Goal: Transaction & Acquisition: Purchase product/service

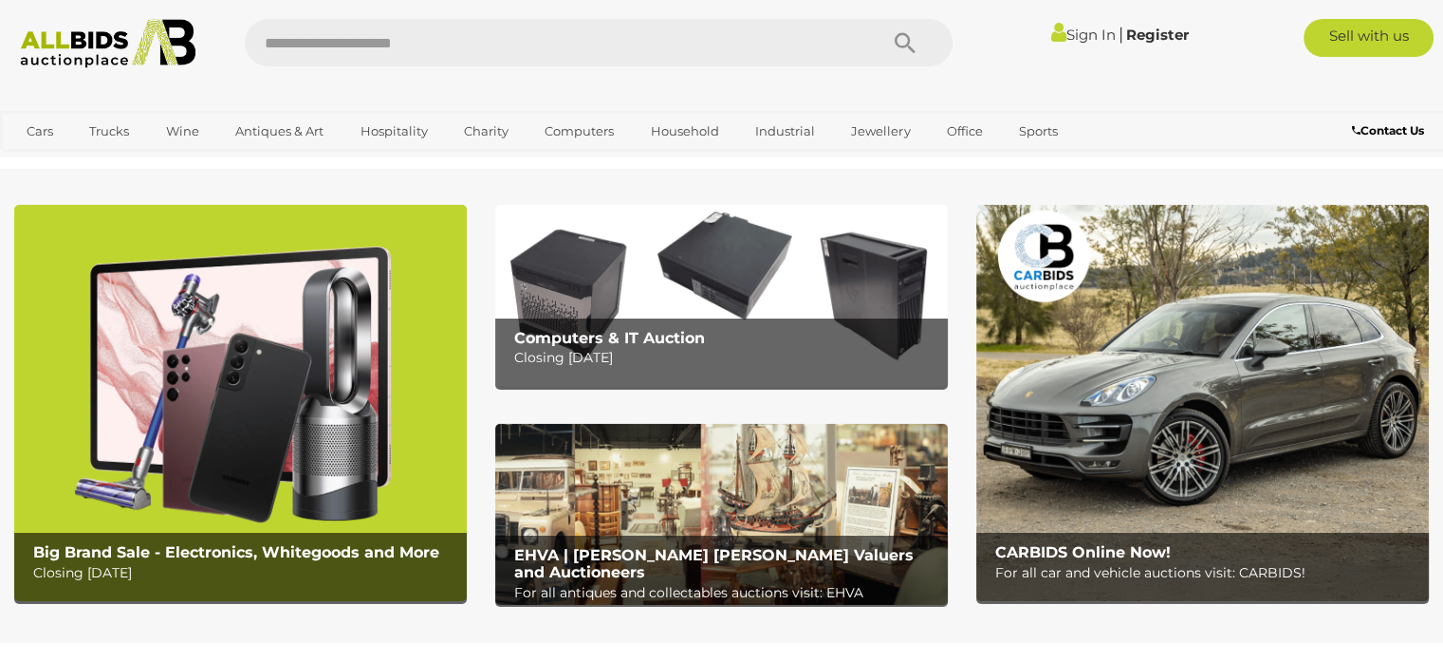
click at [570, 286] on img at bounding box center [721, 295] width 453 height 181
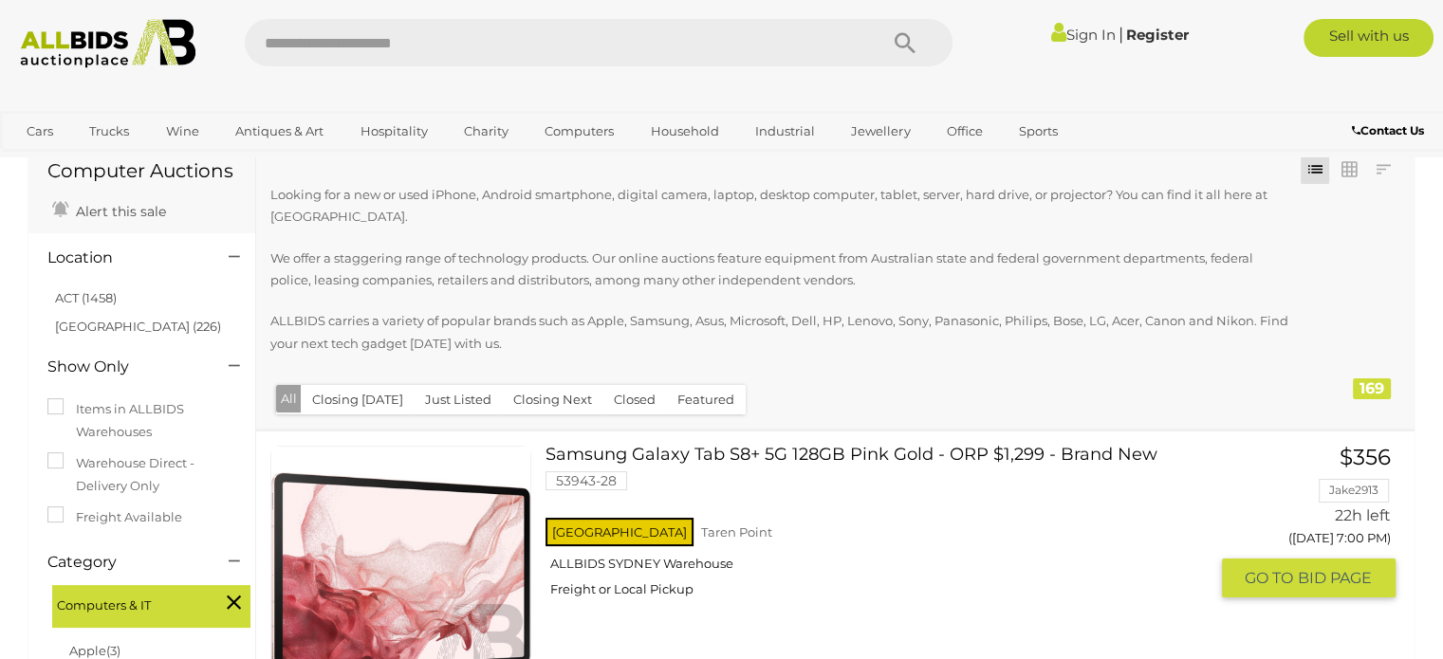
scroll to position [190, 0]
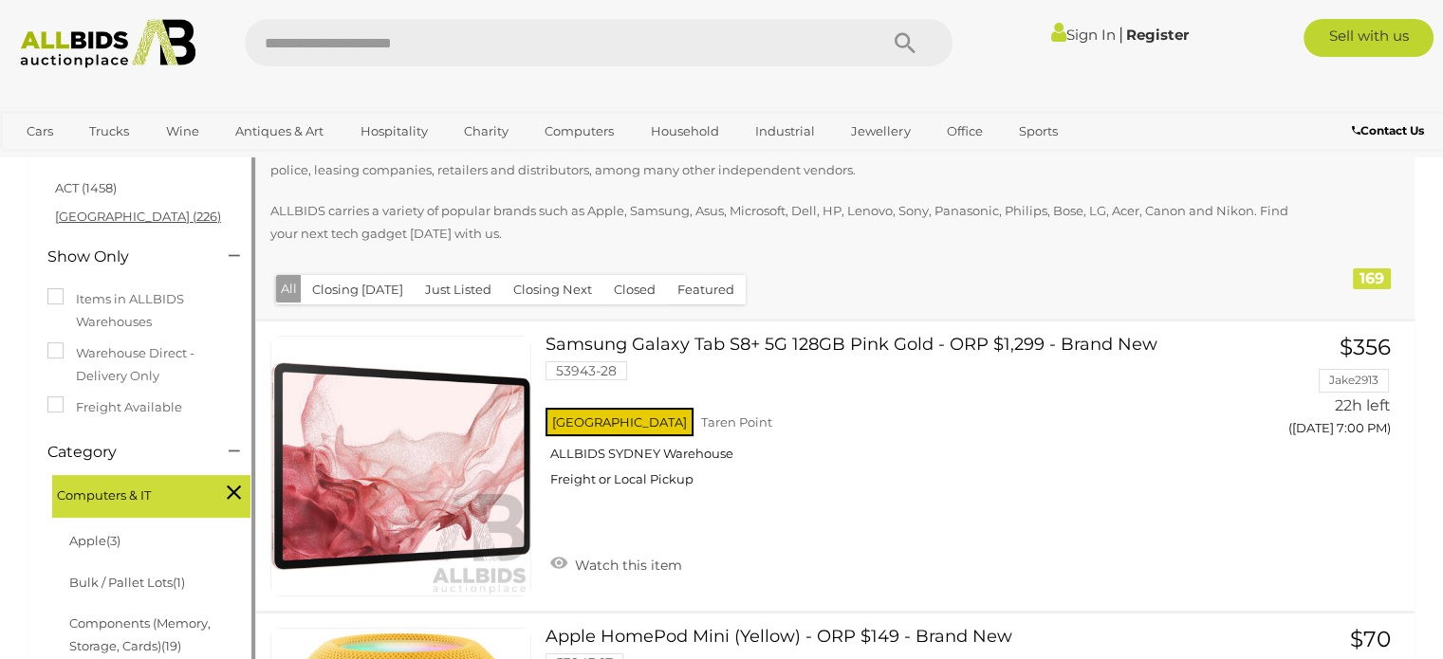
click at [72, 215] on link "[GEOGRAPHIC_DATA] (226)" at bounding box center [138, 216] width 166 height 15
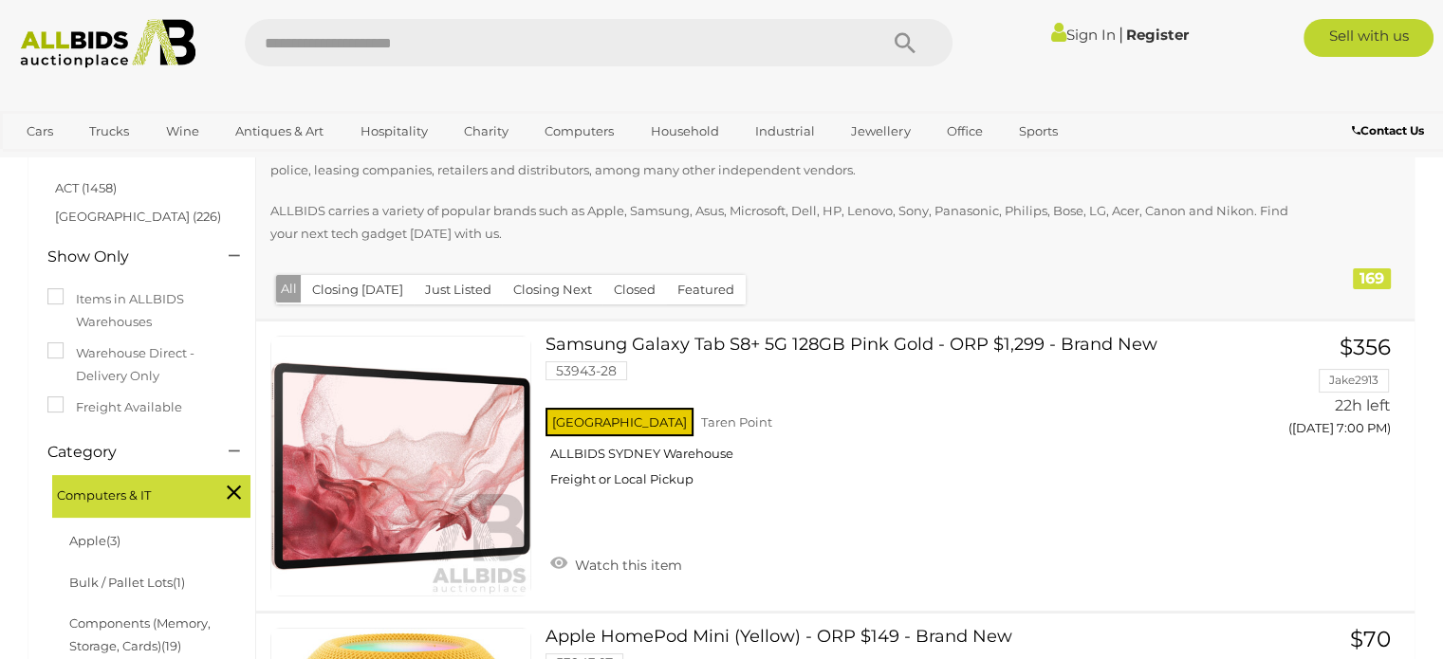
scroll to position [0, 0]
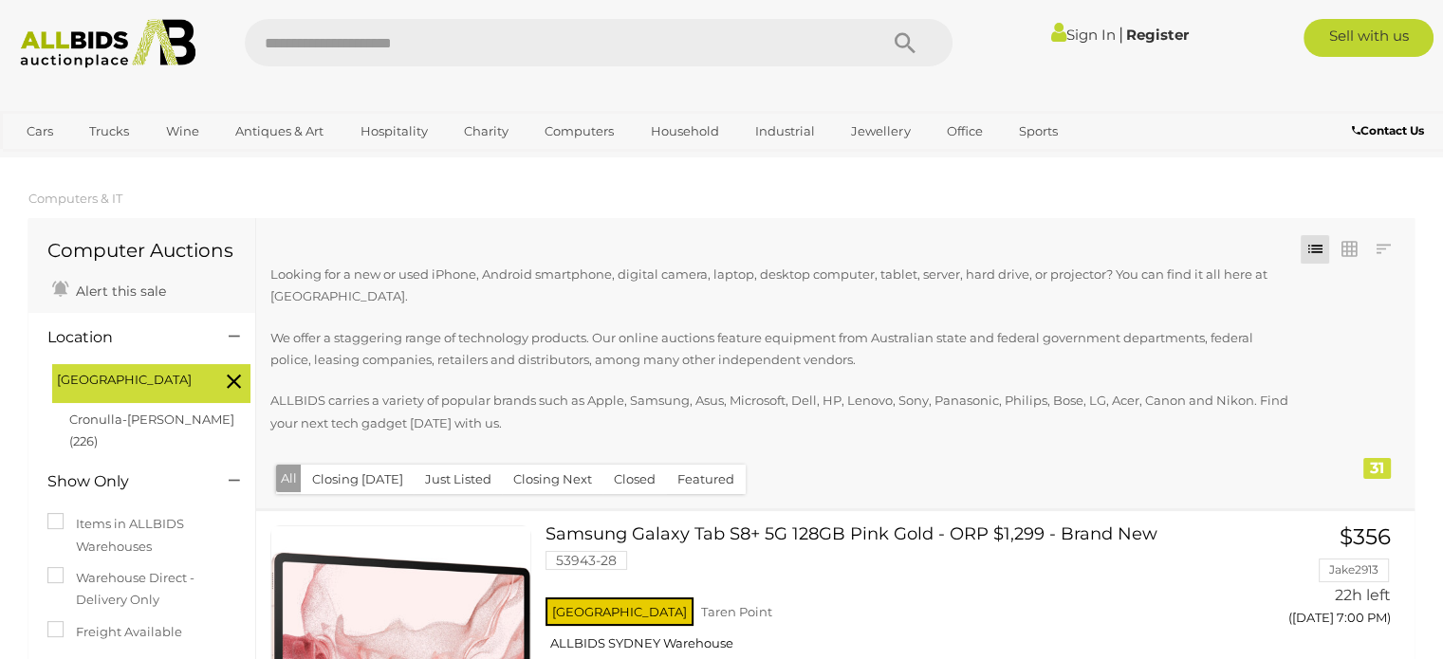
drag, startPoint x: 1437, startPoint y: 187, endPoint x: 1393, endPoint y: 204, distance: 47.8
click at [1437, 186] on ol "Computers & IT" at bounding box center [721, 198] width 1443 height 31
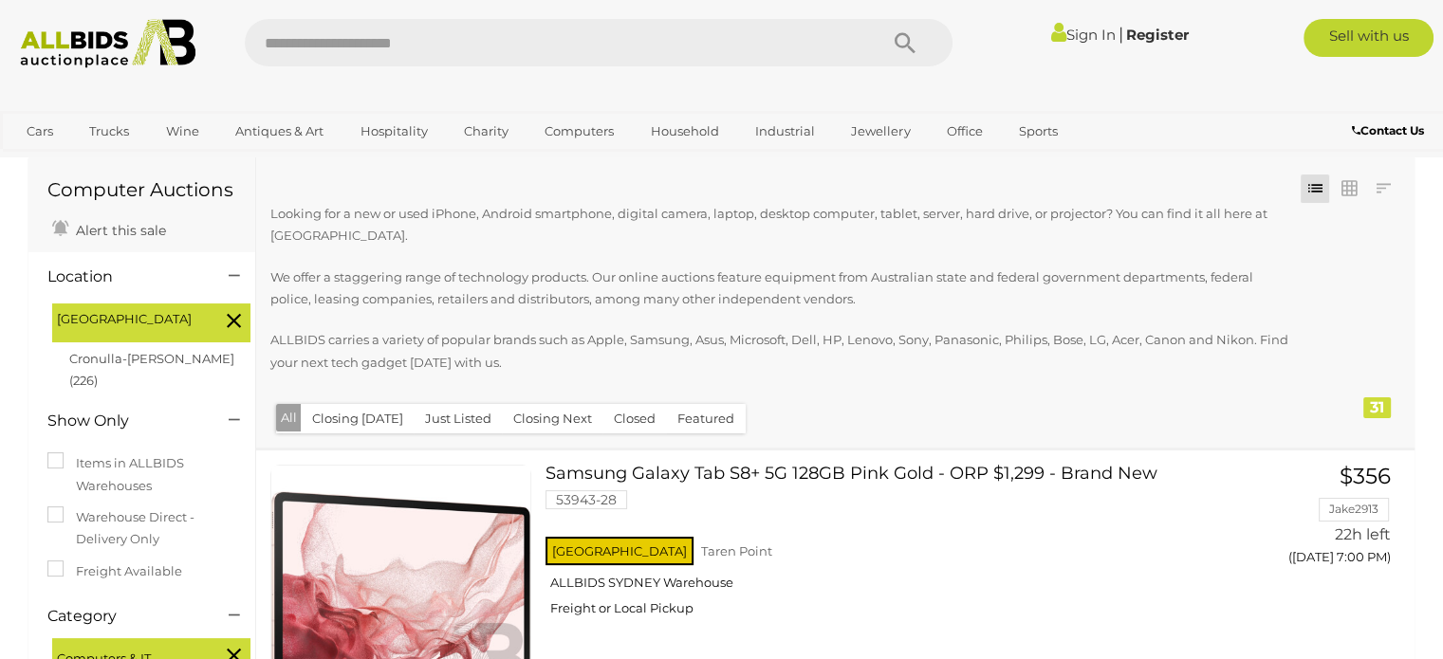
scroll to position [95, 0]
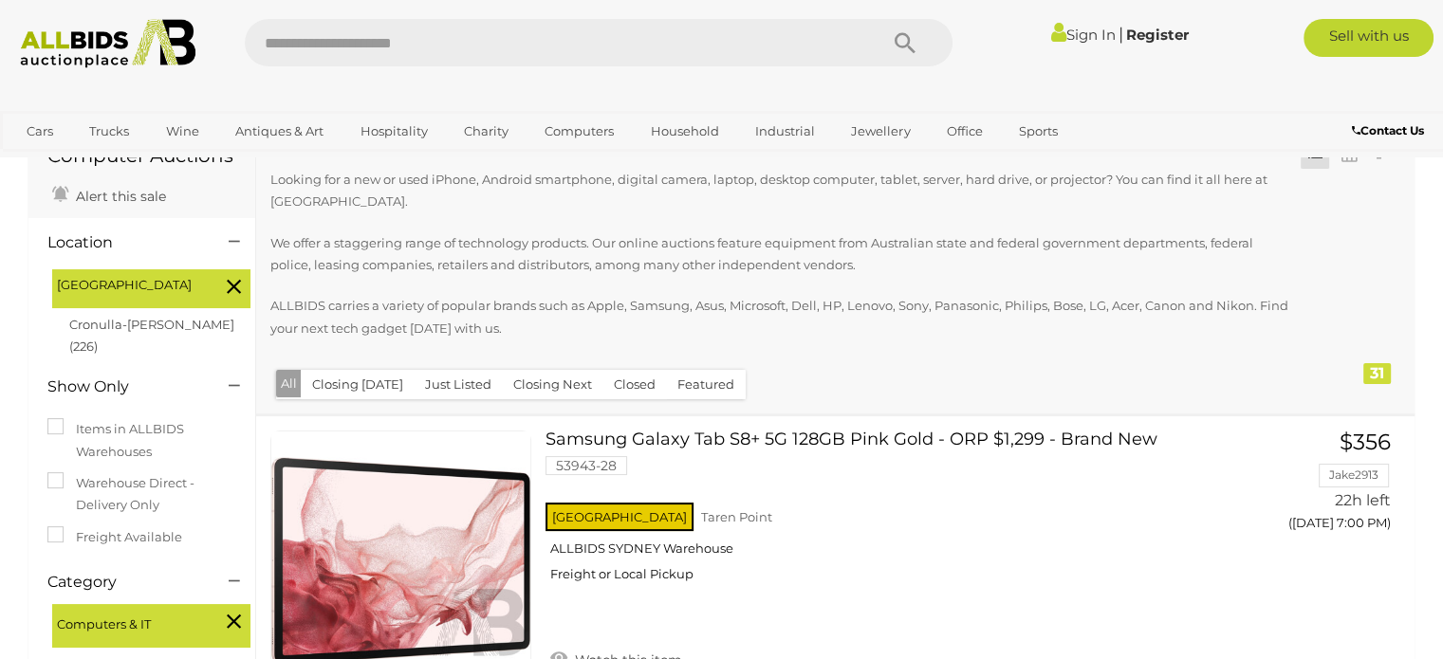
click at [228, 287] on icon at bounding box center [234, 286] width 14 height 25
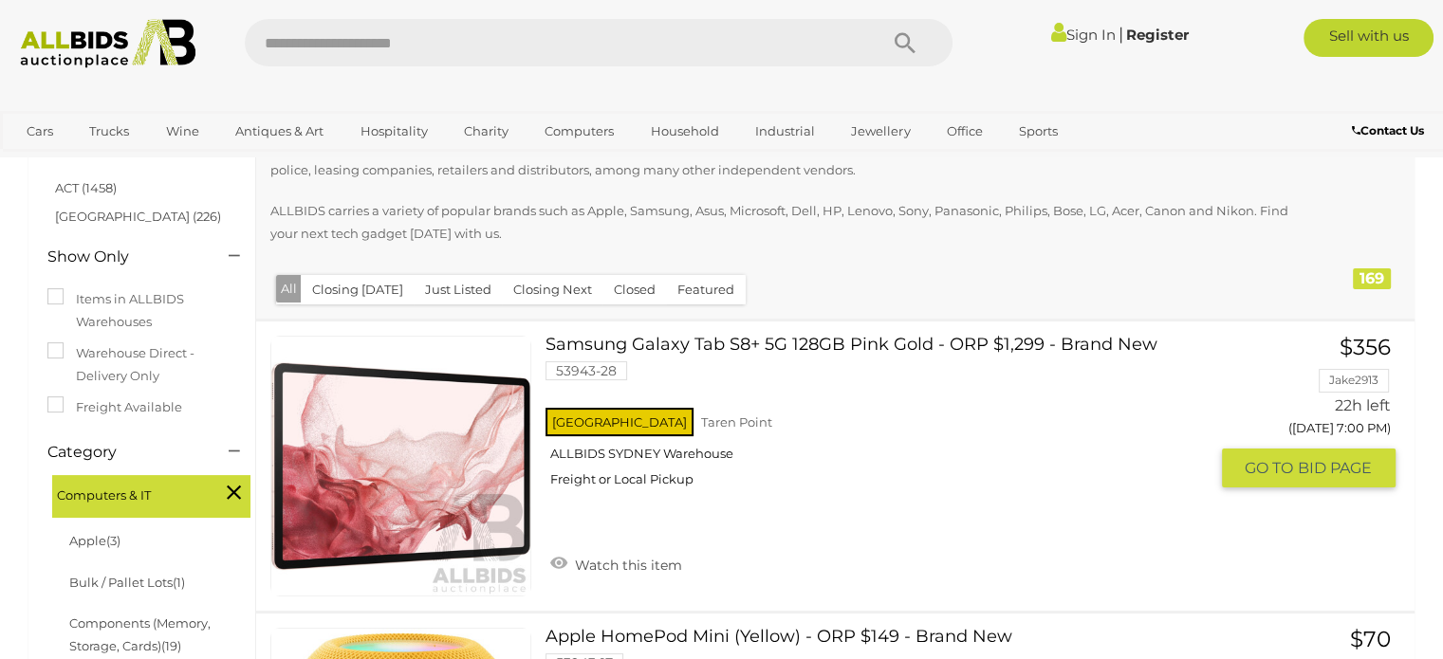
scroll to position [285, 0]
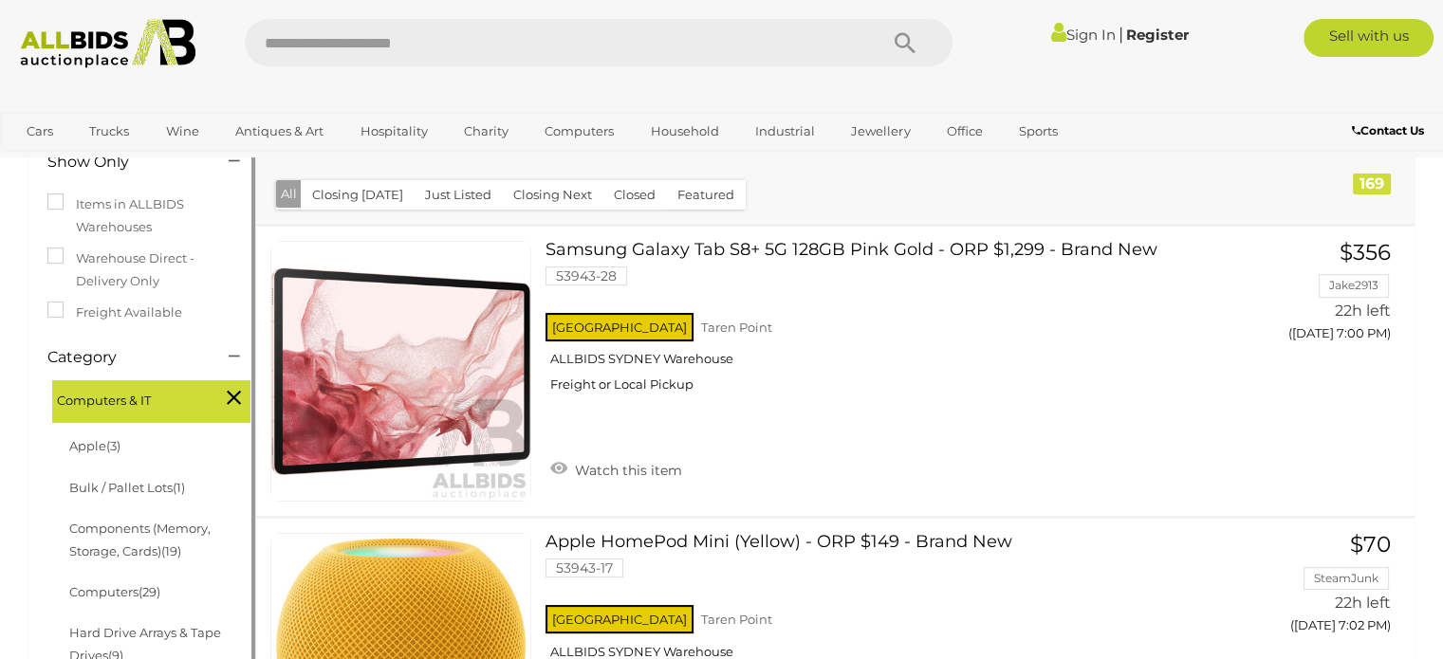
click at [104, 458] on li "Apple (3)" at bounding box center [158, 446] width 184 height 41
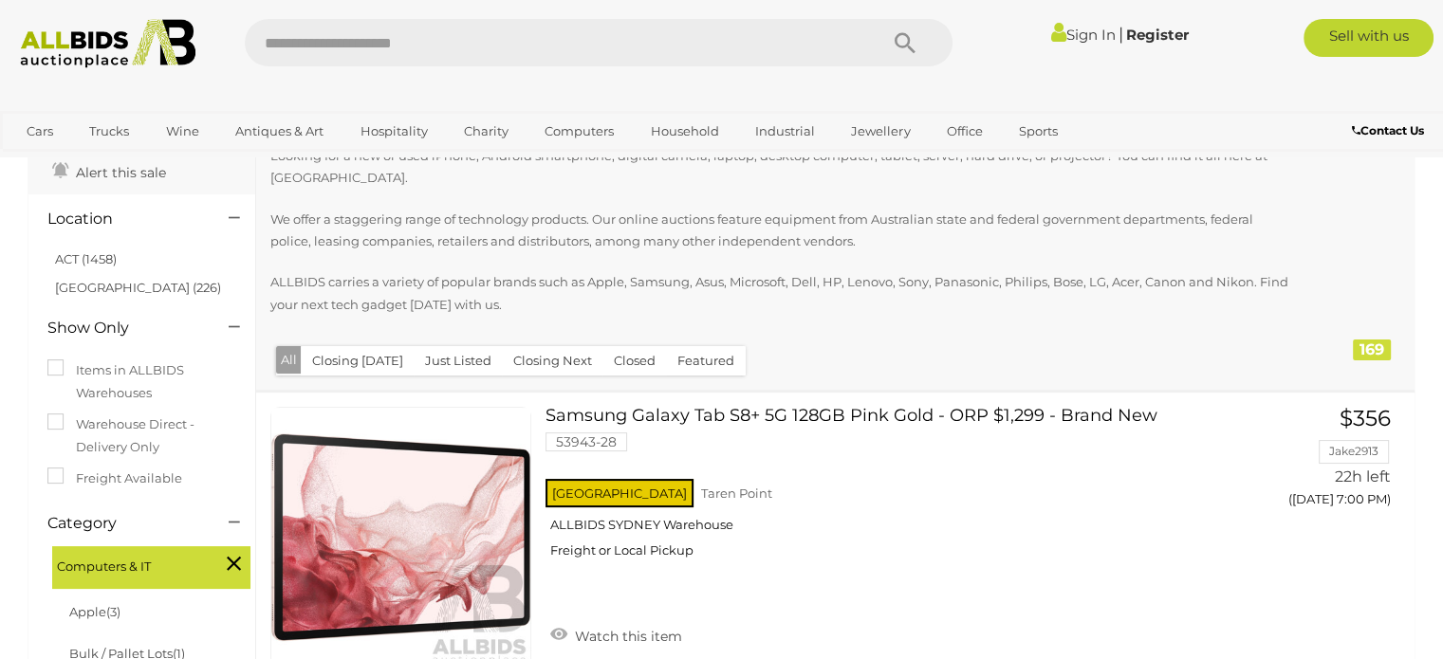
scroll to position [95, 0]
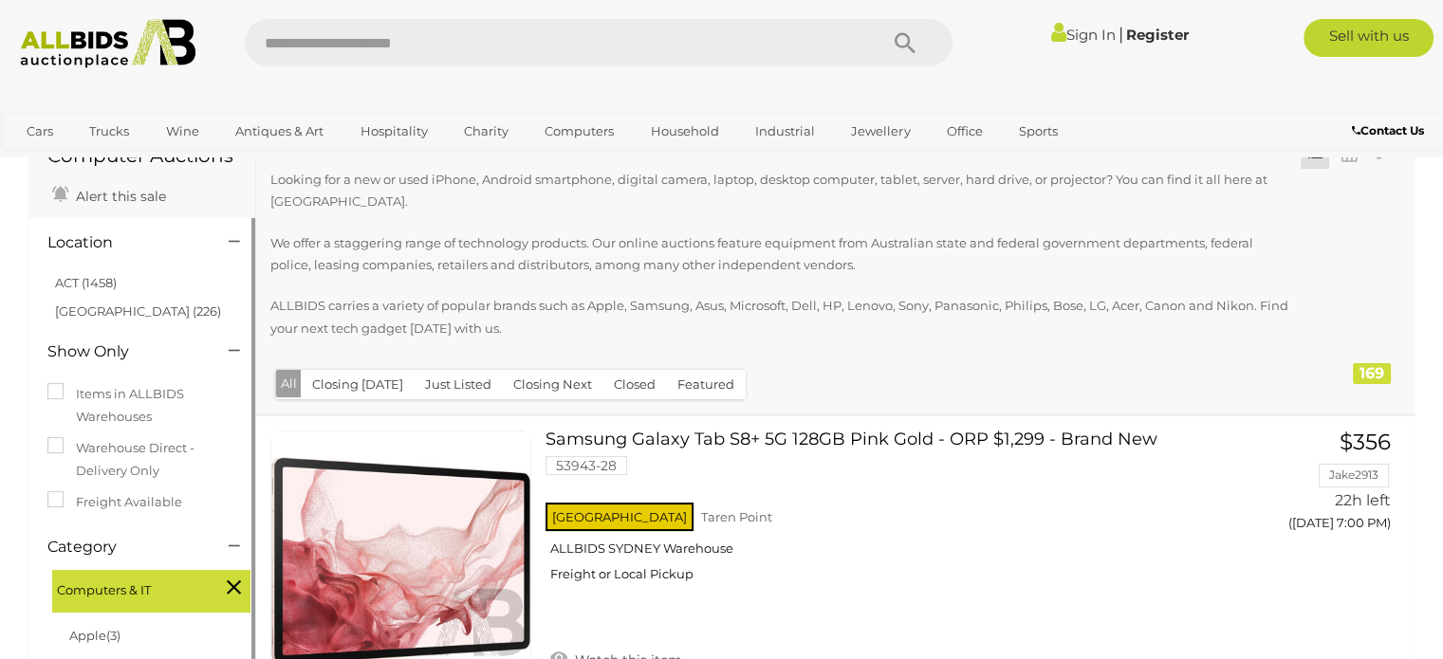
click at [232, 543] on icon at bounding box center [234, 546] width 11 height 19
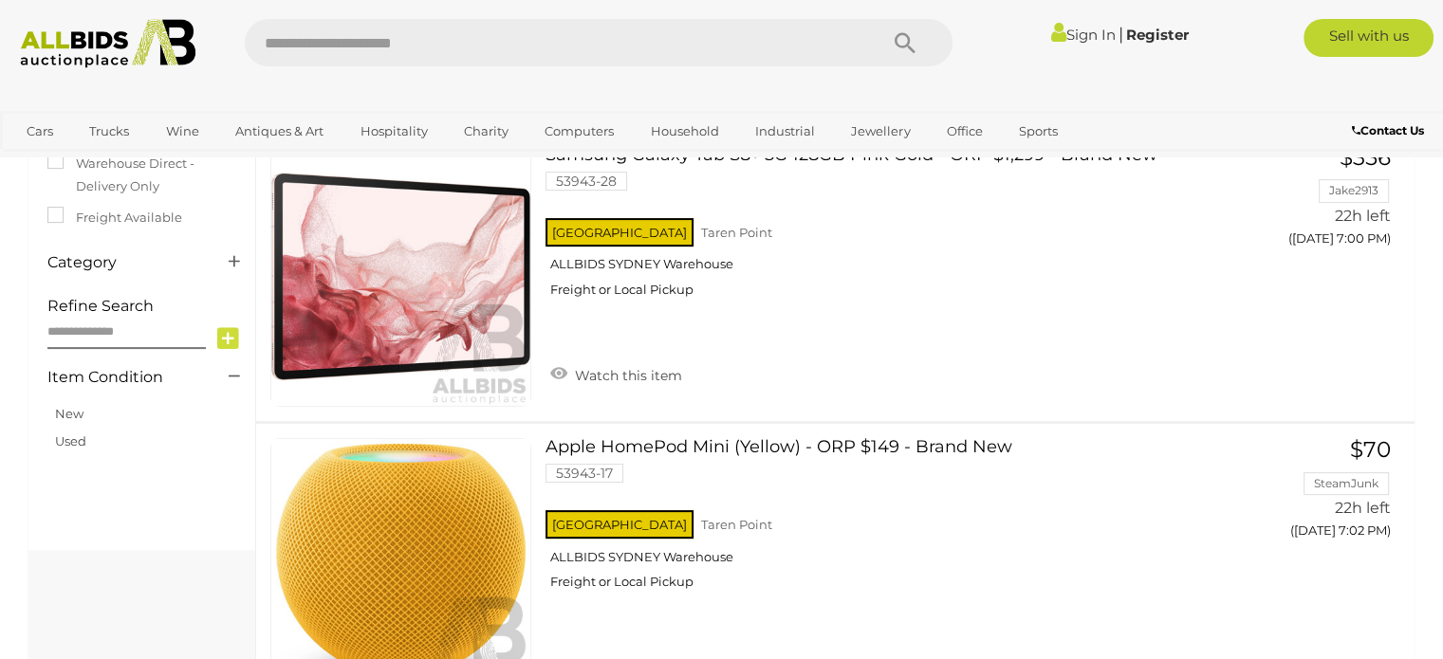
scroll to position [0, 0]
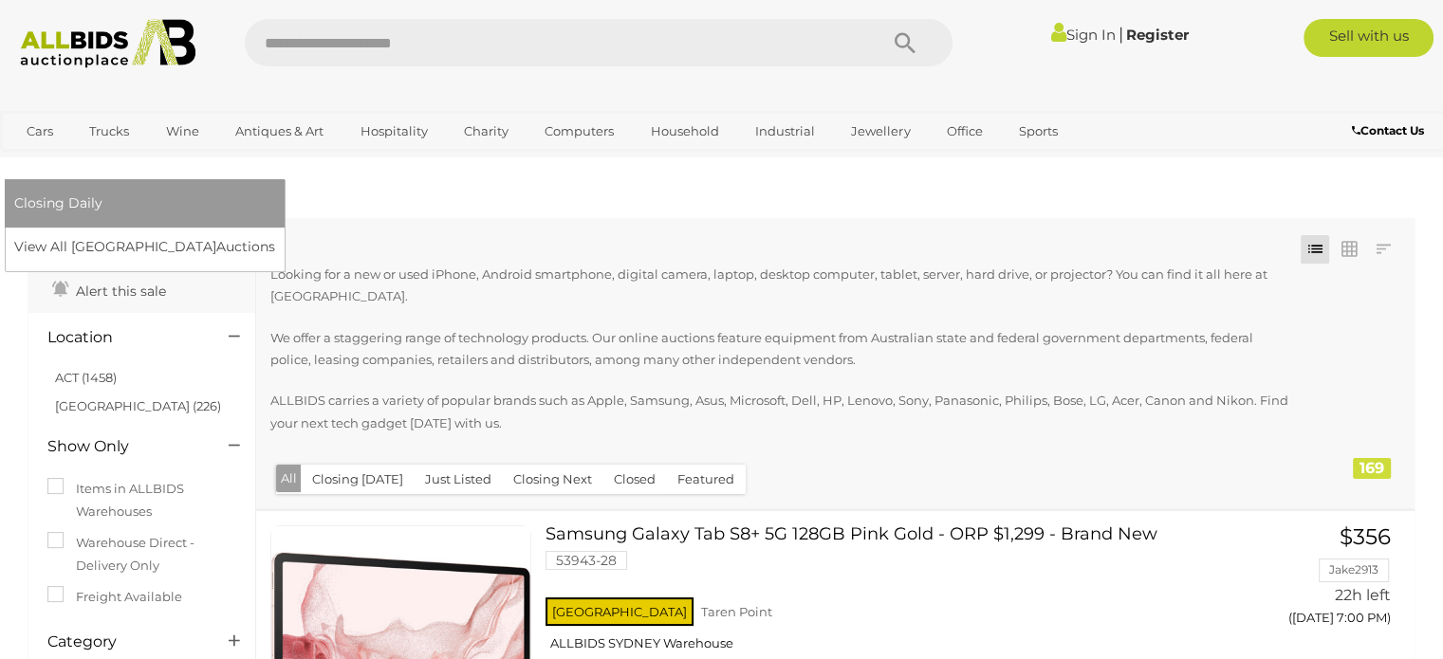
click at [174, 147] on link "[GEOGRAPHIC_DATA]" at bounding box center [93, 162] width 159 height 31
click at [287, 232] on link "View All Sydney Auctions" at bounding box center [150, 246] width 273 height 29
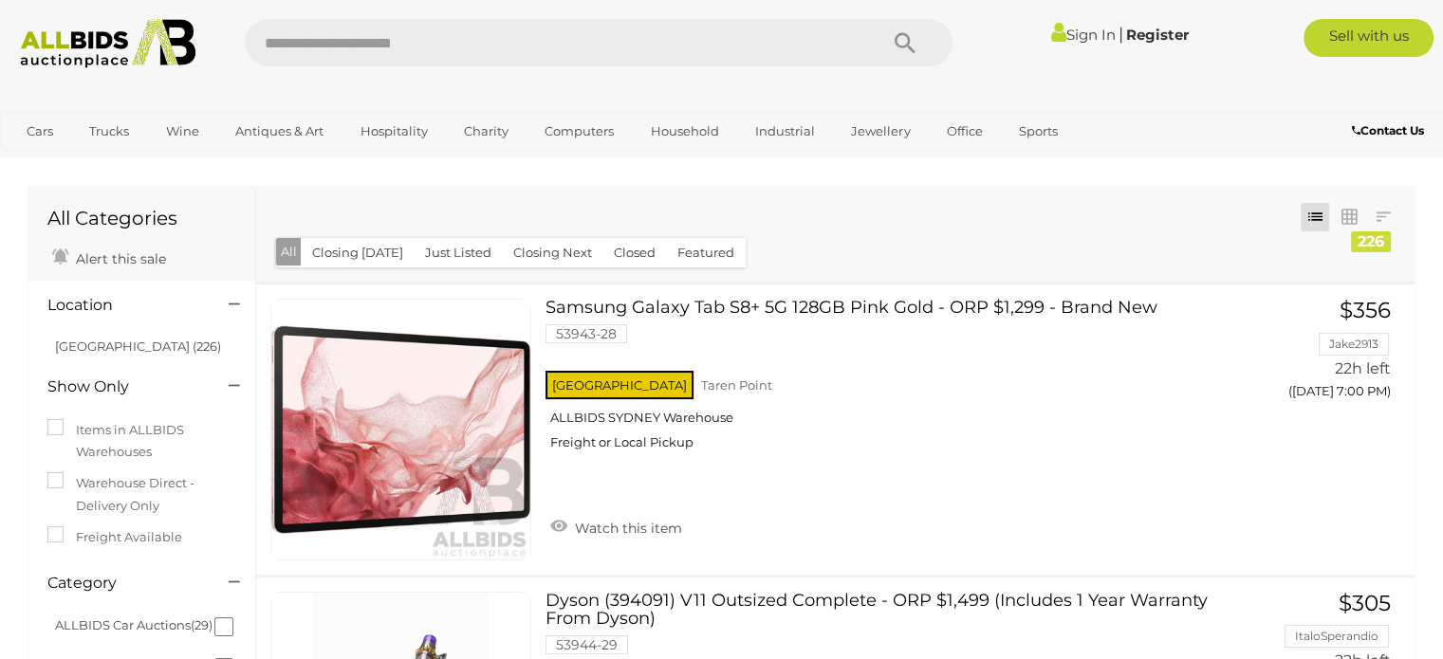
click at [1416, 102] on div at bounding box center [721, 92] width 1443 height 38
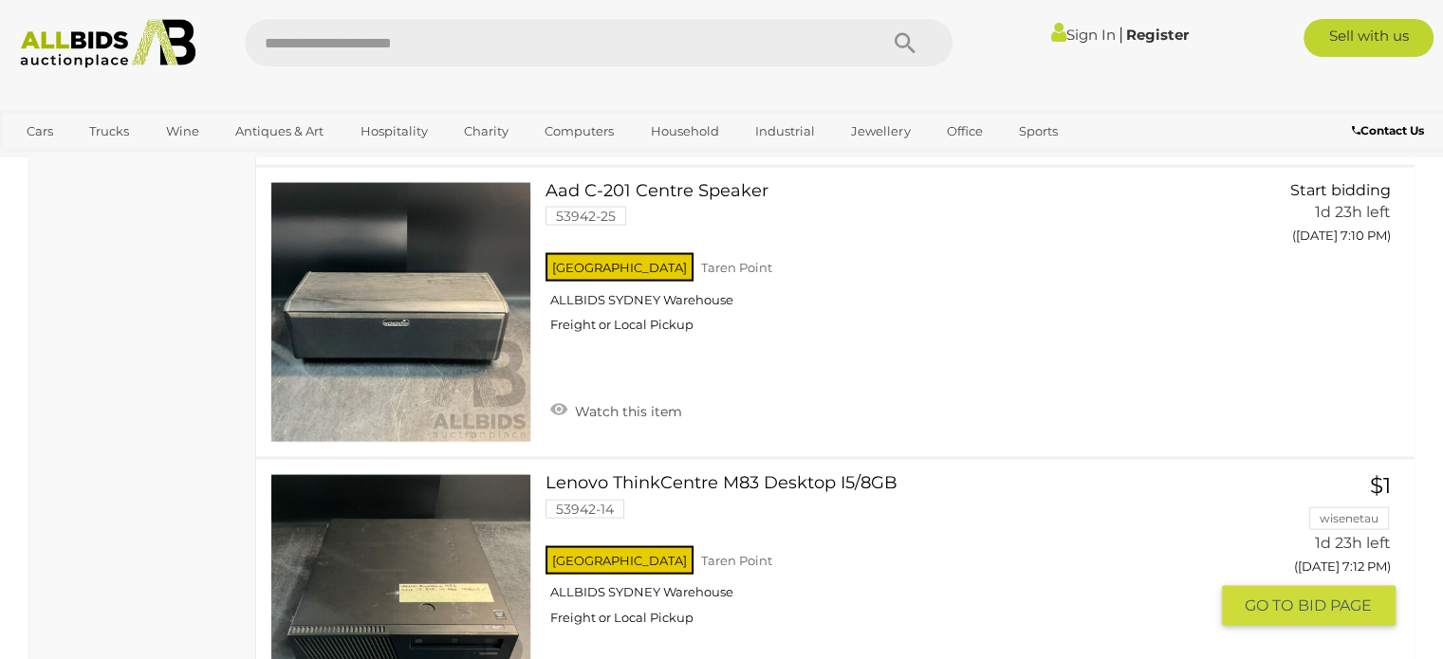
scroll to position [4175, 0]
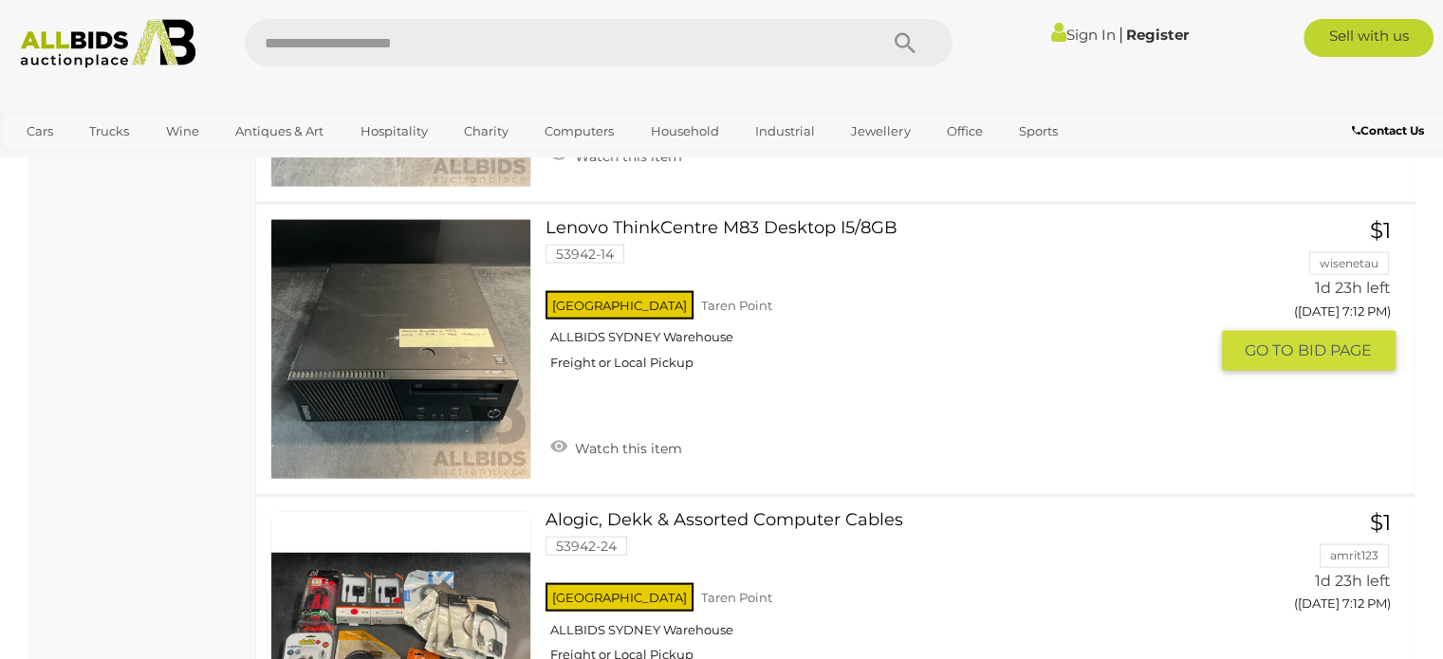
click at [436, 347] on link at bounding box center [400, 349] width 261 height 261
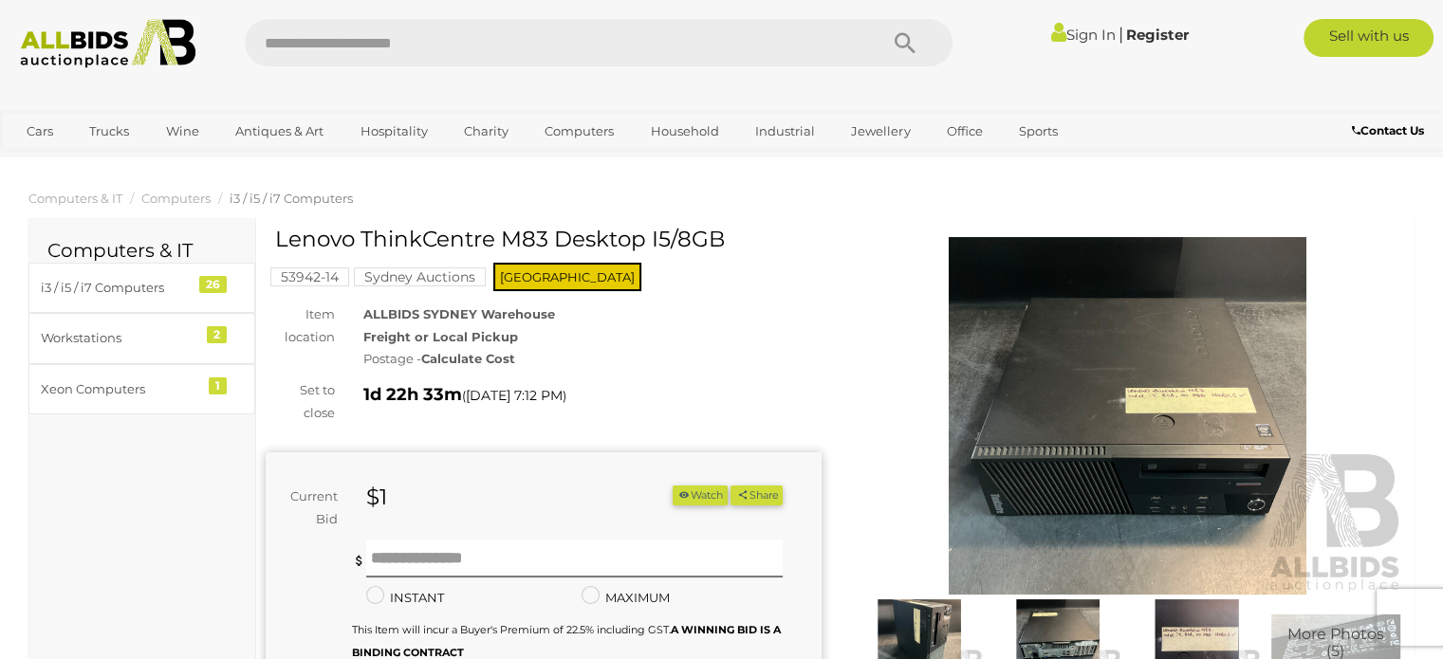
scroll to position [95, 0]
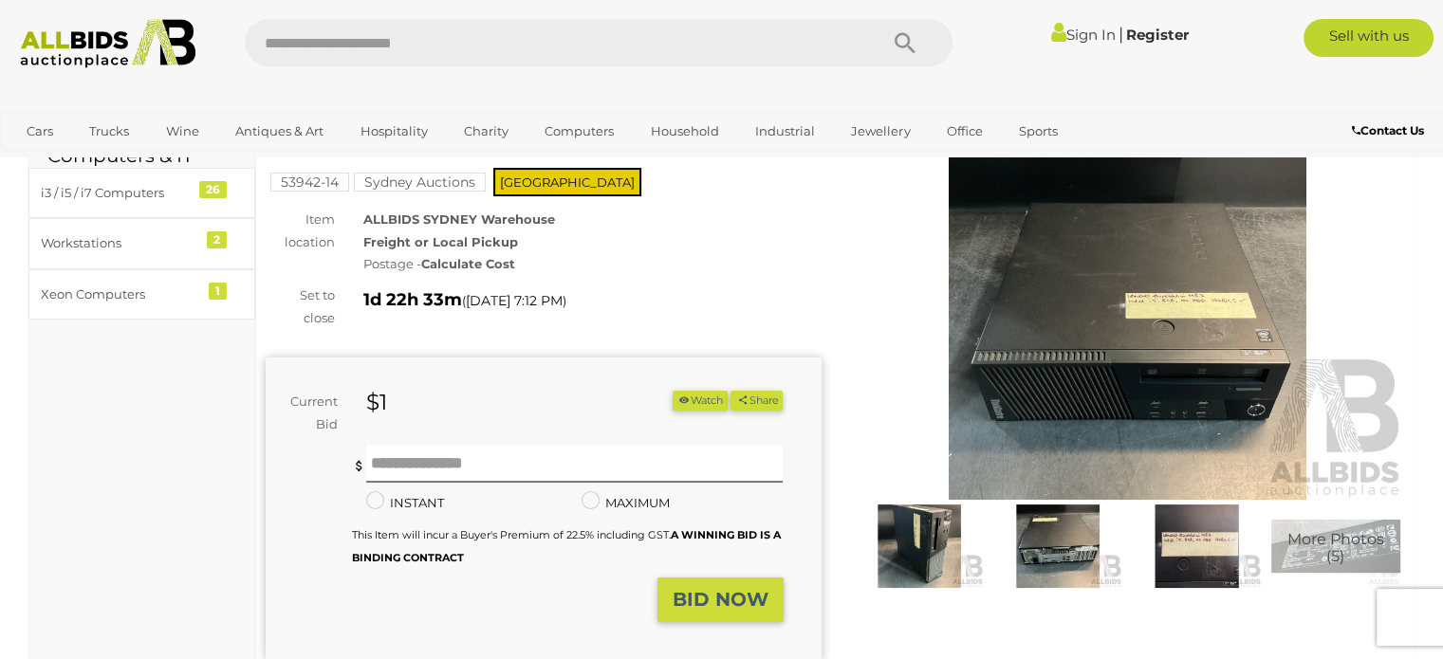
click at [1186, 315] on img at bounding box center [1128, 321] width 556 height 358
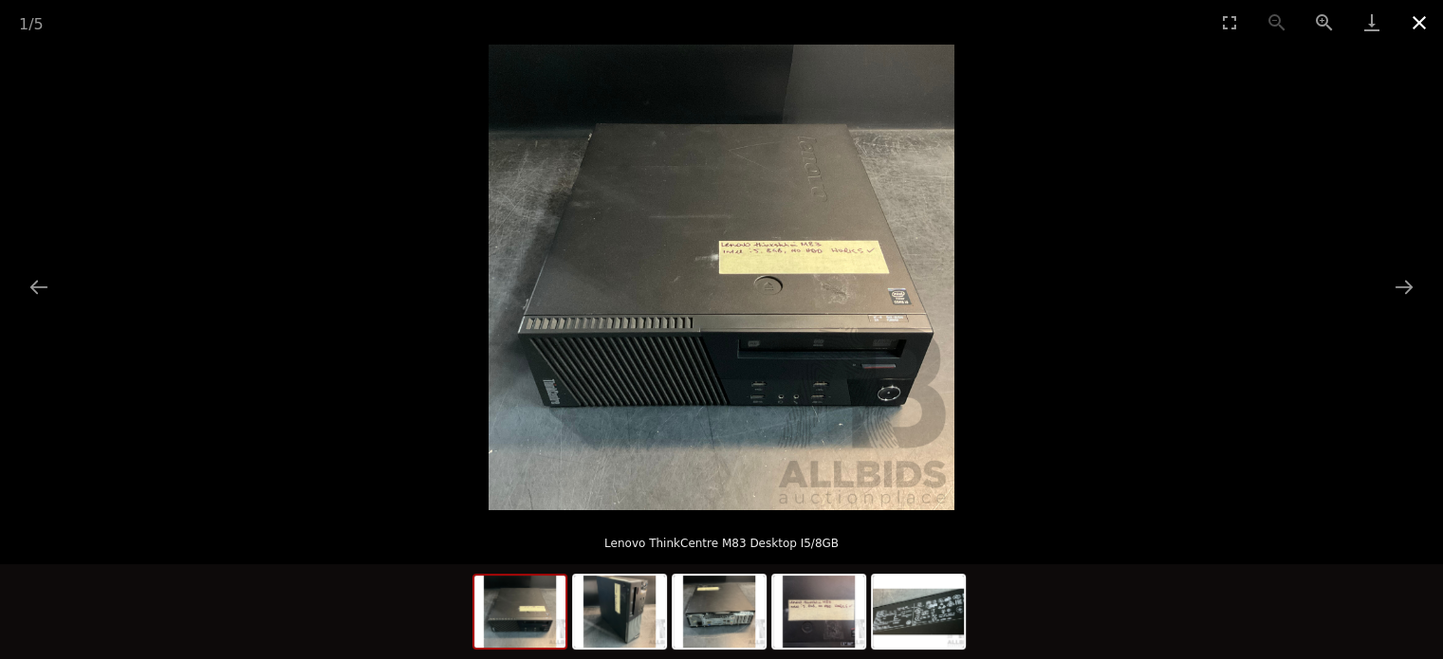
click at [1427, 24] on button "Close gallery" at bounding box center [1419, 22] width 47 height 45
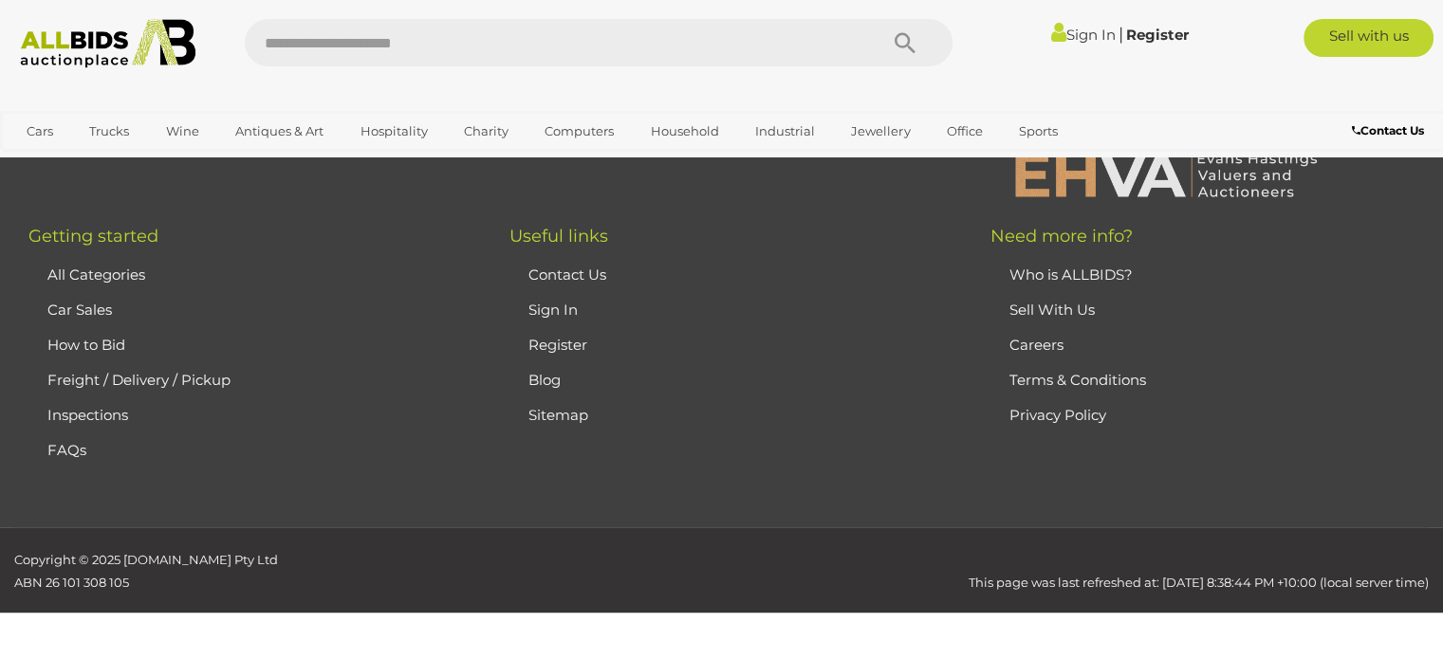
scroll to position [1098, 0]
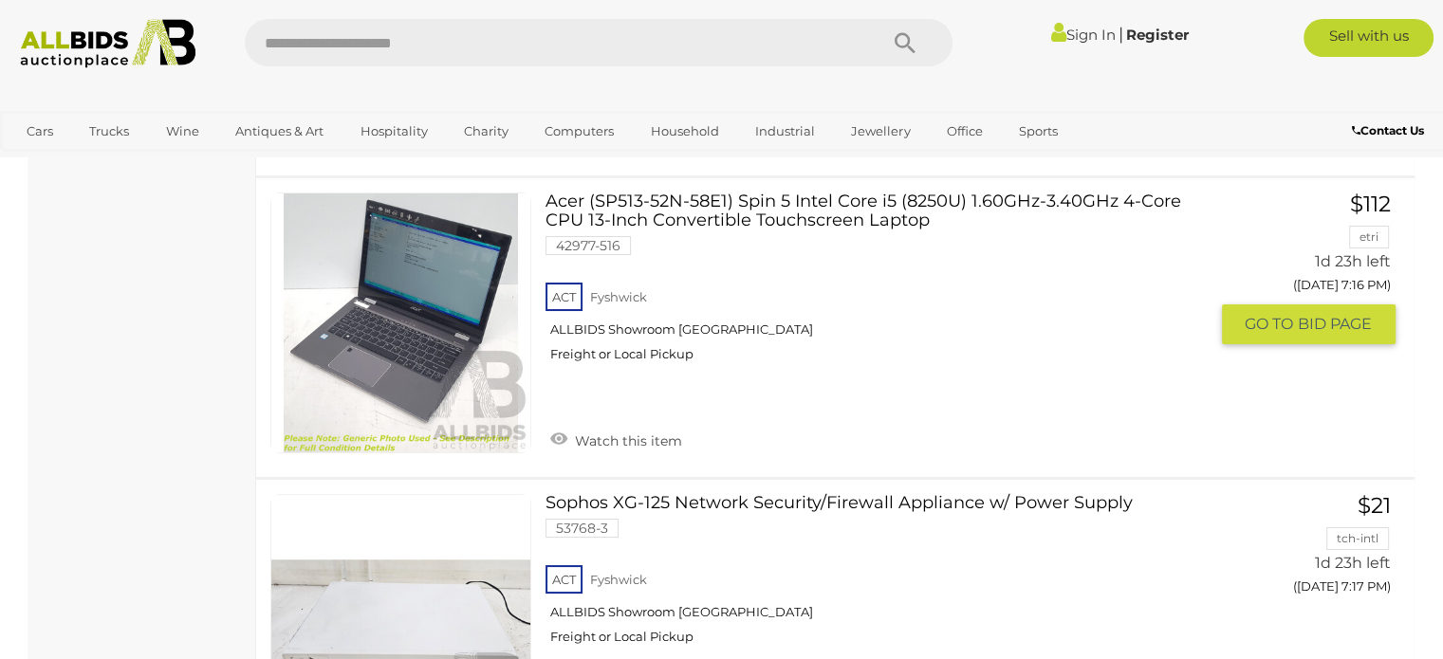
scroll to position [14213, 0]
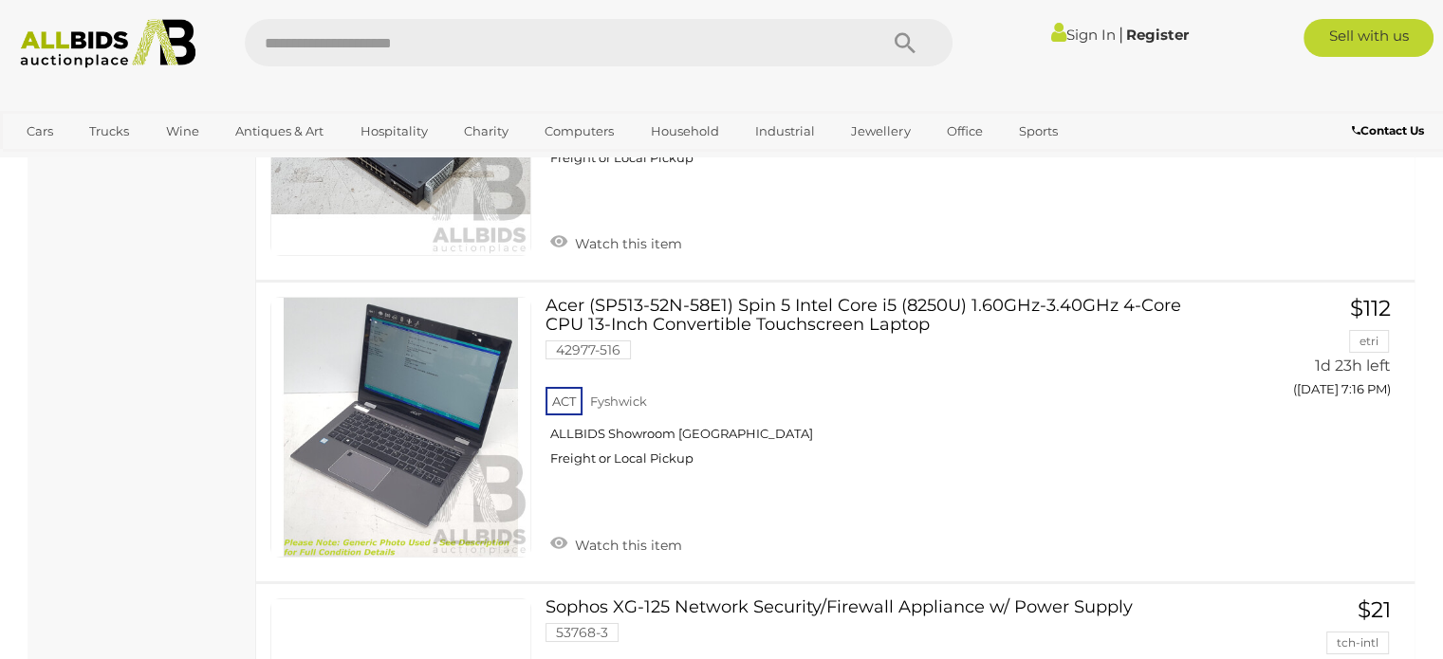
drag, startPoint x: 721, startPoint y: 295, endPoint x: 1048, endPoint y: -92, distance: 506.4
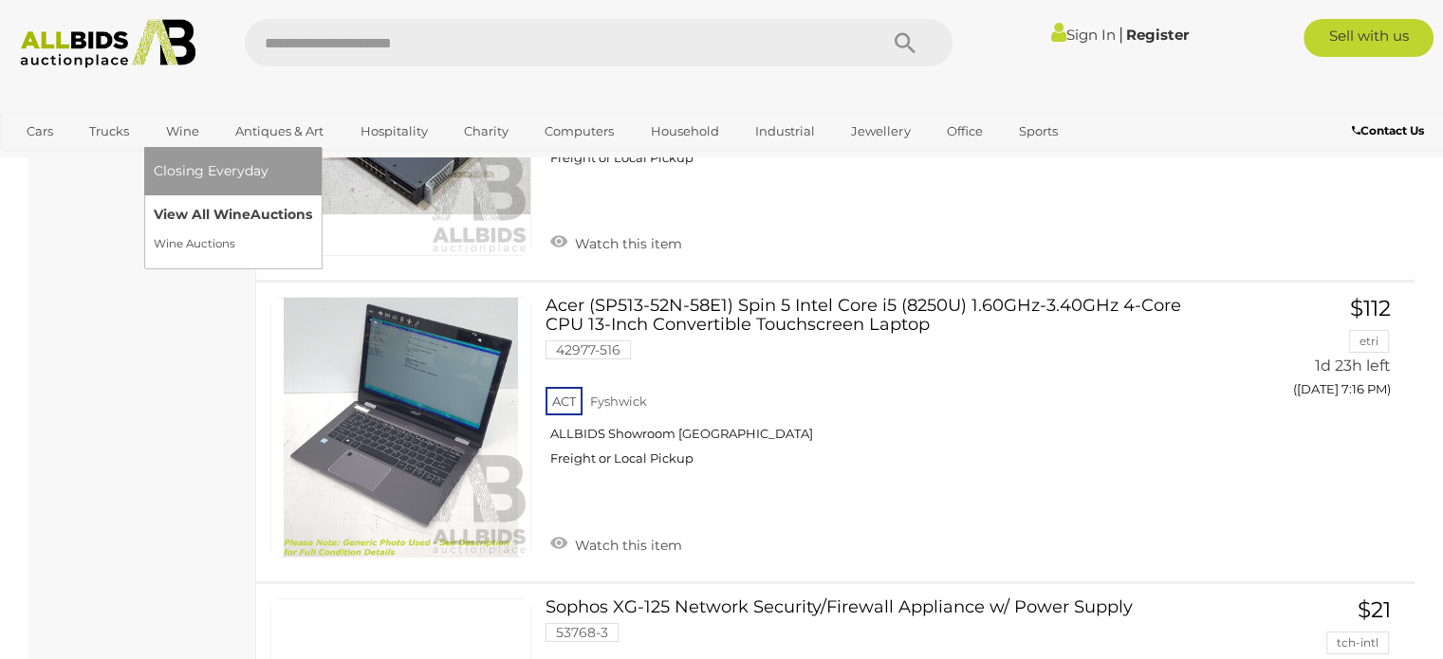
click at [202, 212] on link "View All Wine Auctions" at bounding box center [233, 214] width 158 height 29
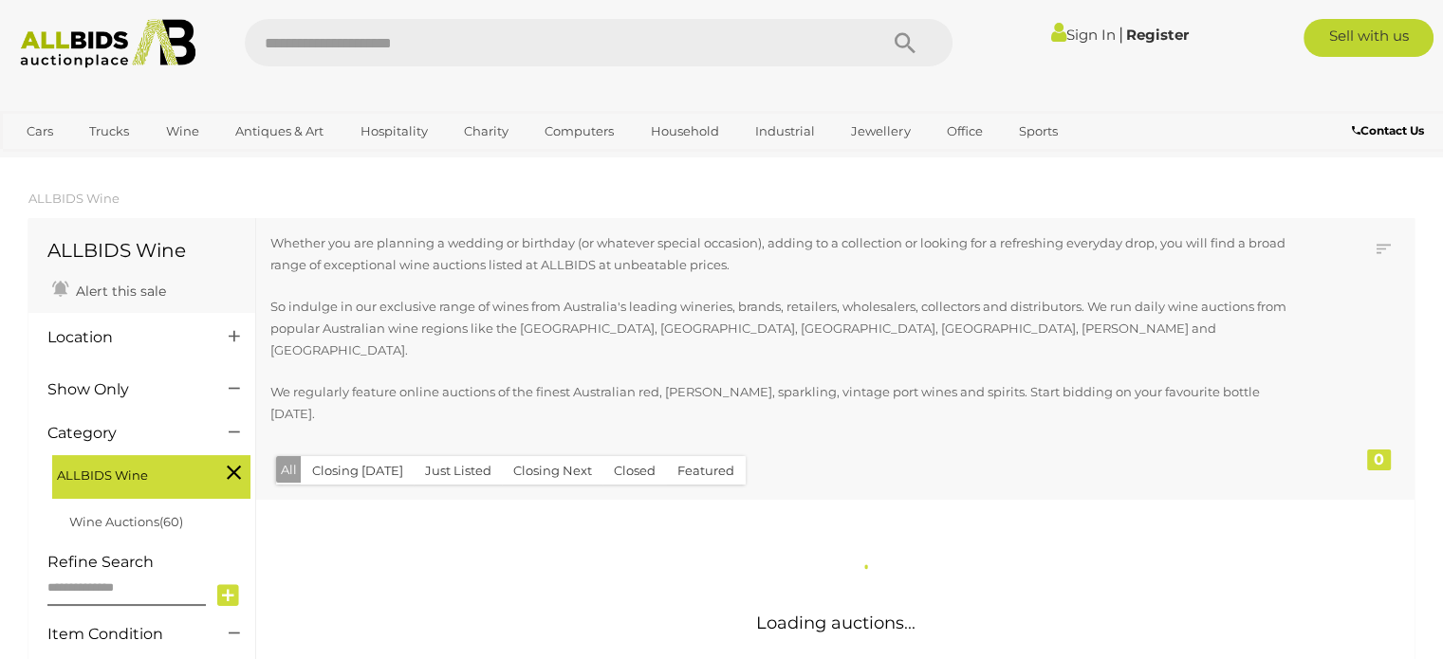
scroll to position [183, 0]
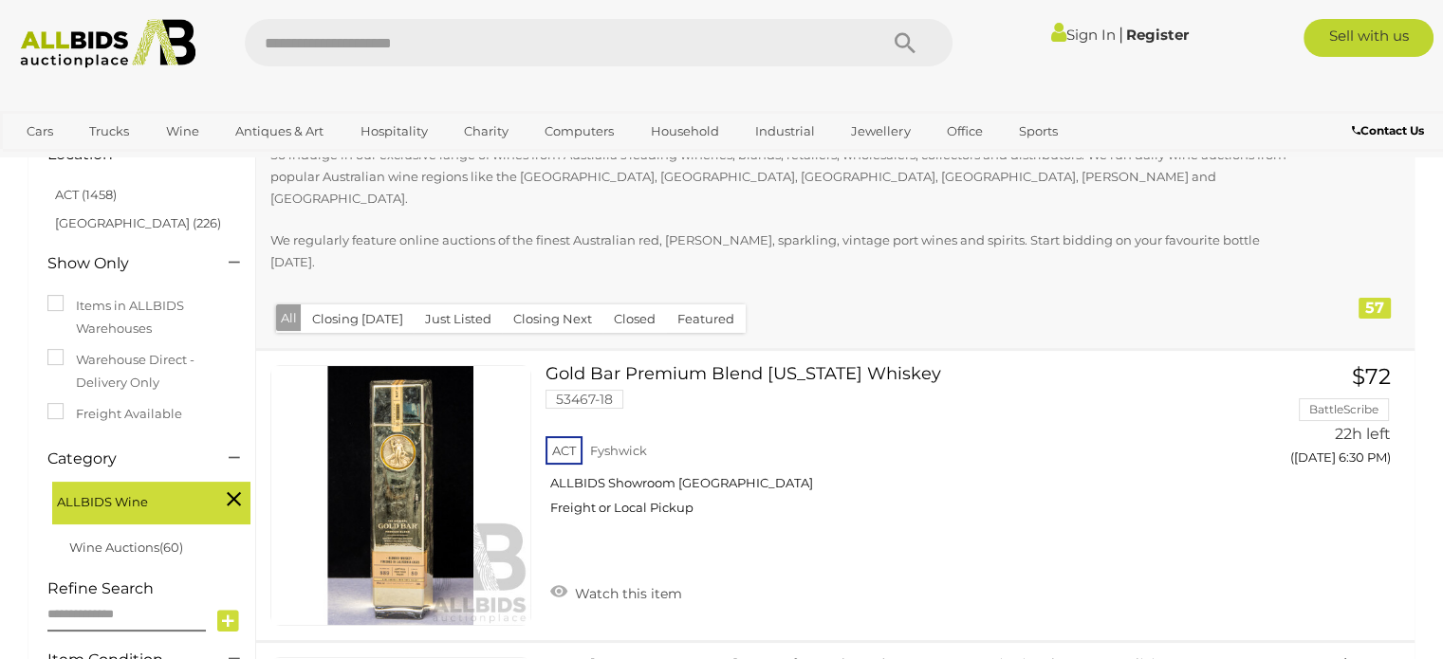
scroll to position [190, 0]
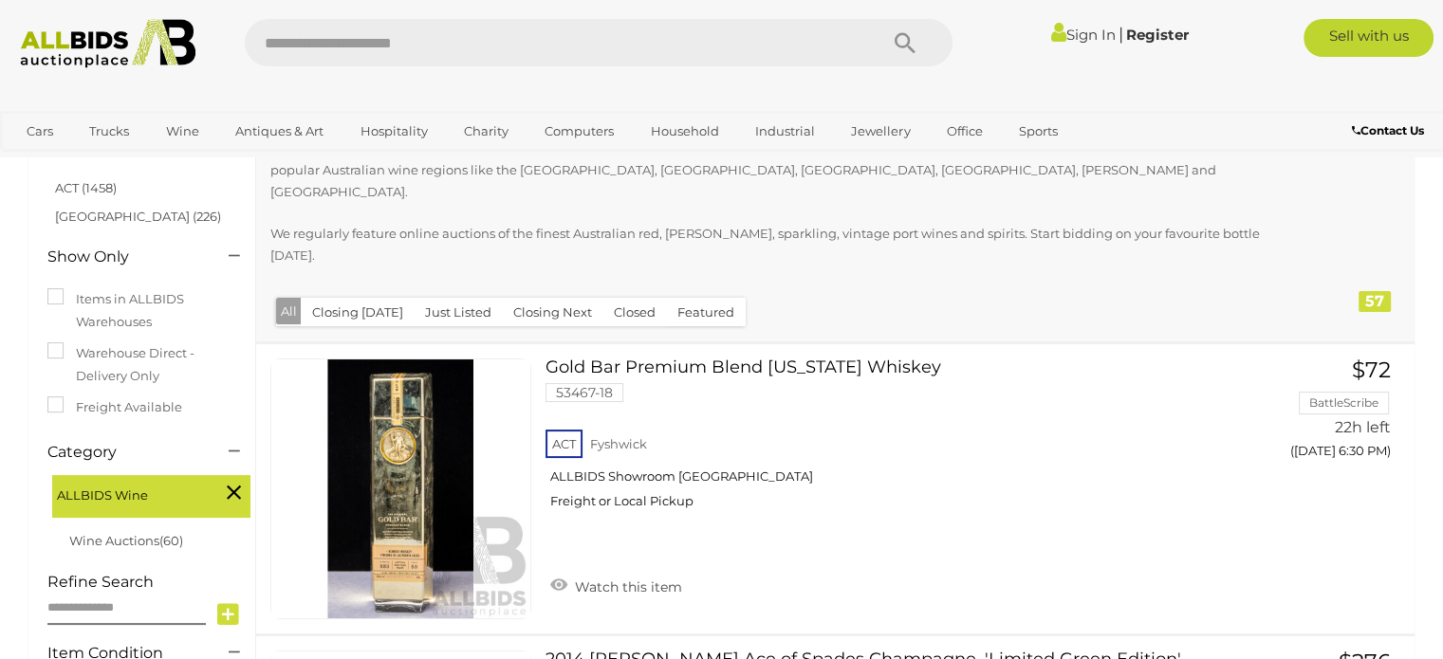
click at [1386, 67] on div "Sign In |" at bounding box center [722, 43] width 1472 height 49
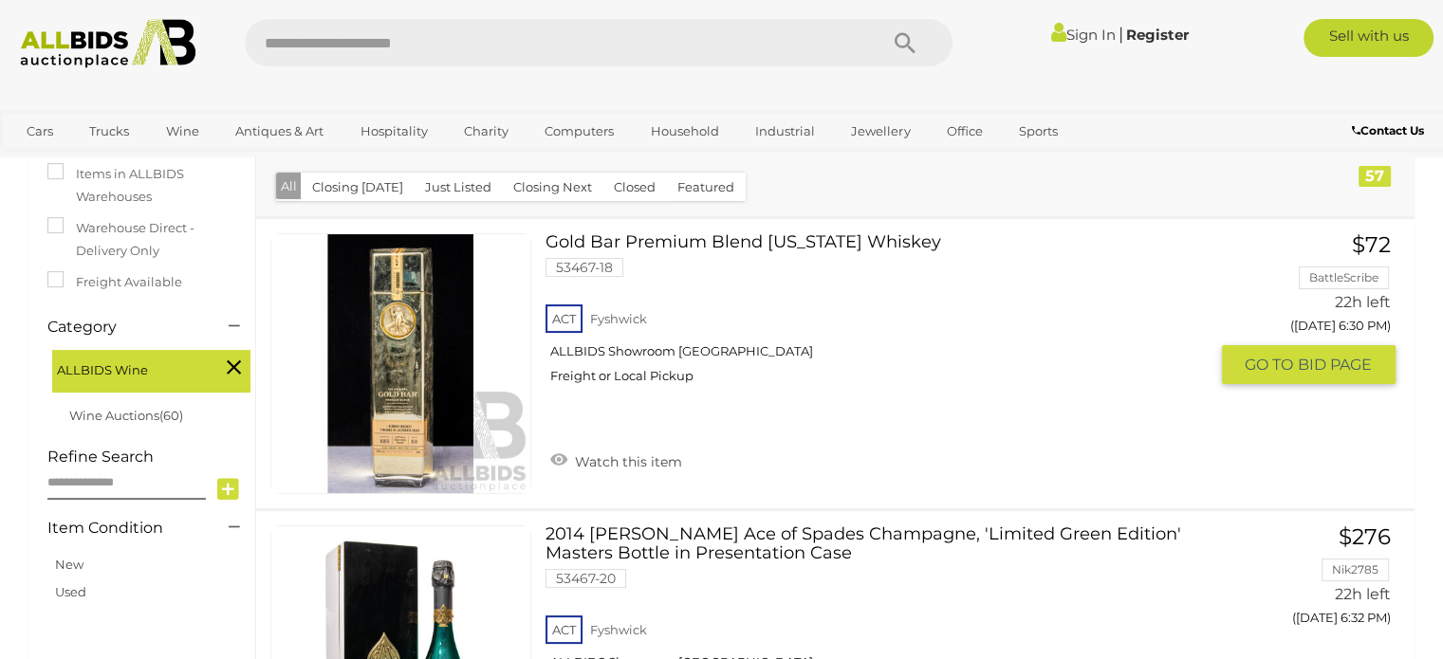
scroll to position [285, 0]
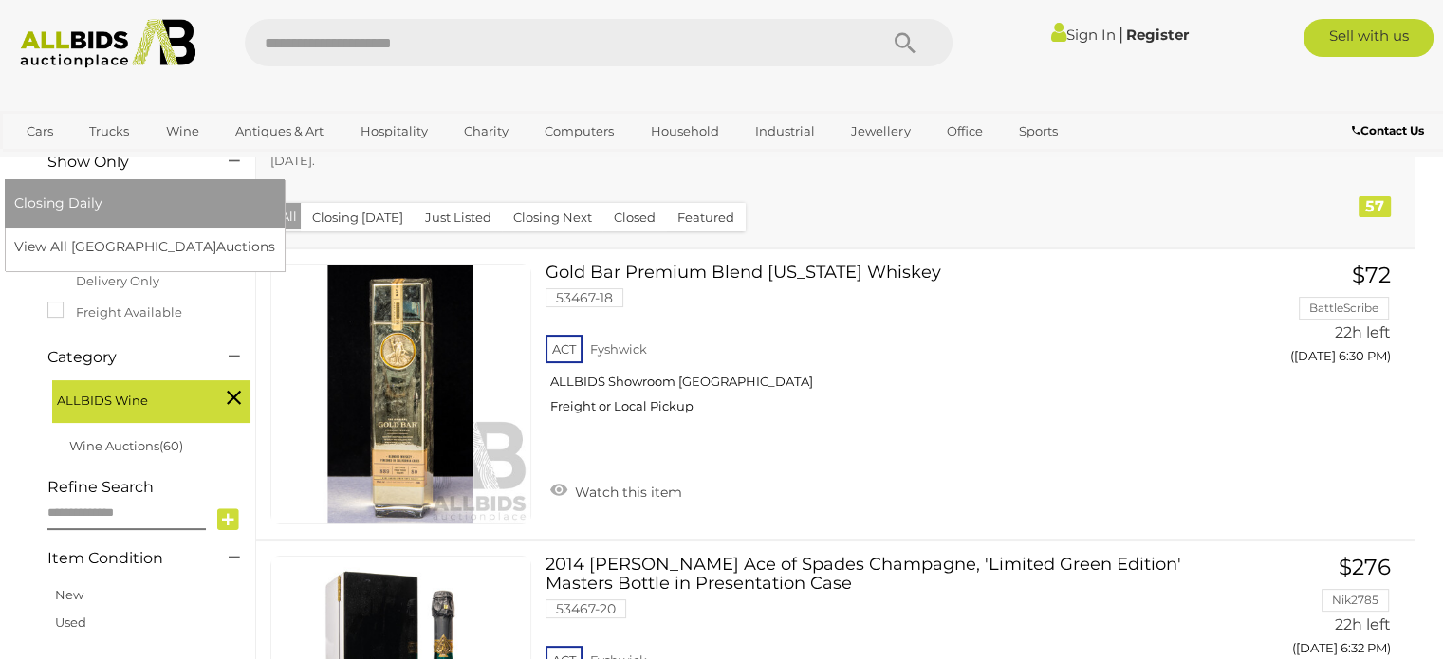
click at [174, 147] on link "[GEOGRAPHIC_DATA]" at bounding box center [93, 162] width 159 height 31
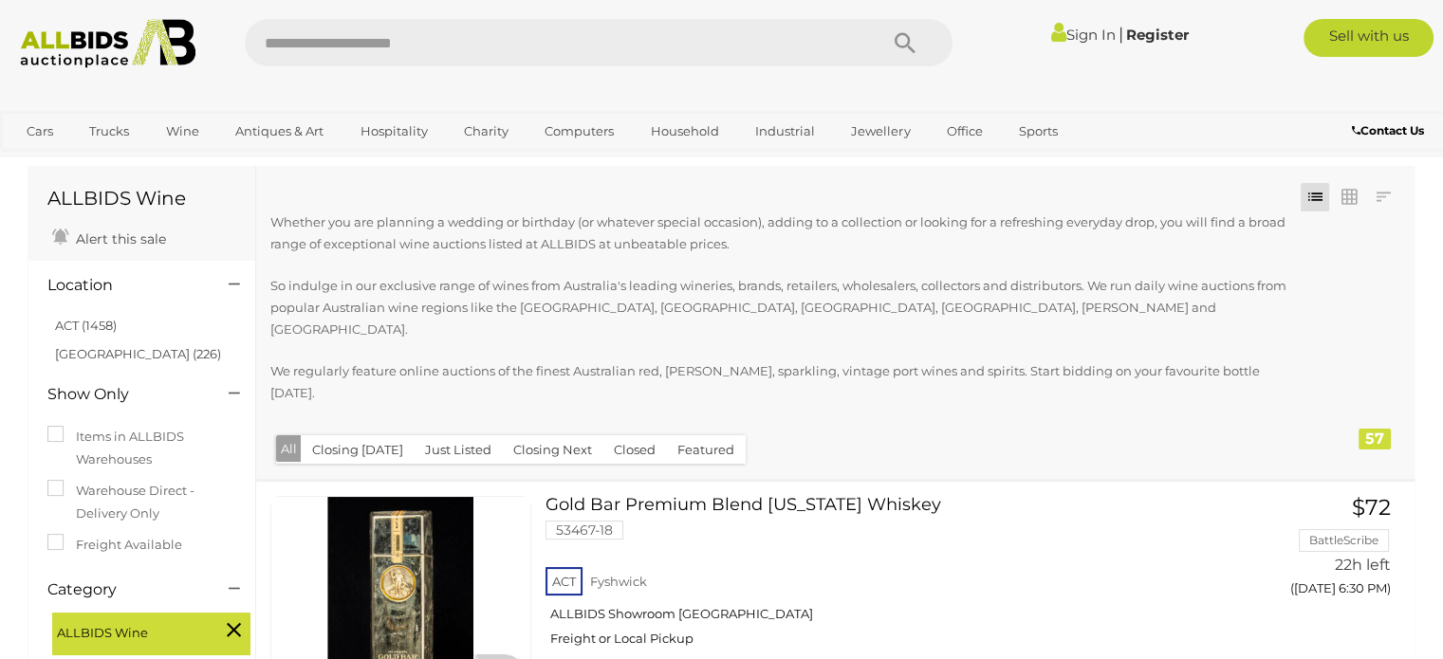
scroll to position [95, 0]
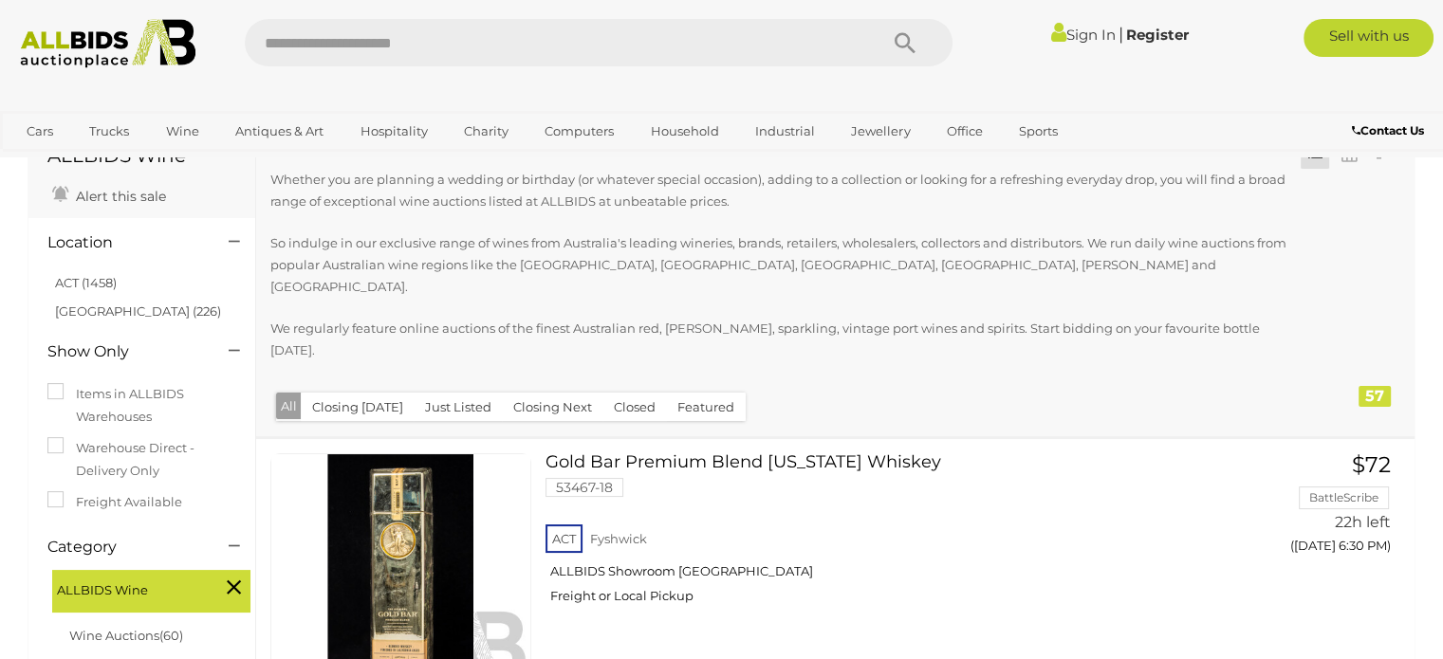
click at [835, 318] on p "We regularly feature online auctions of the finest Australian red, [PERSON_NAME…" at bounding box center [781, 340] width 1022 height 45
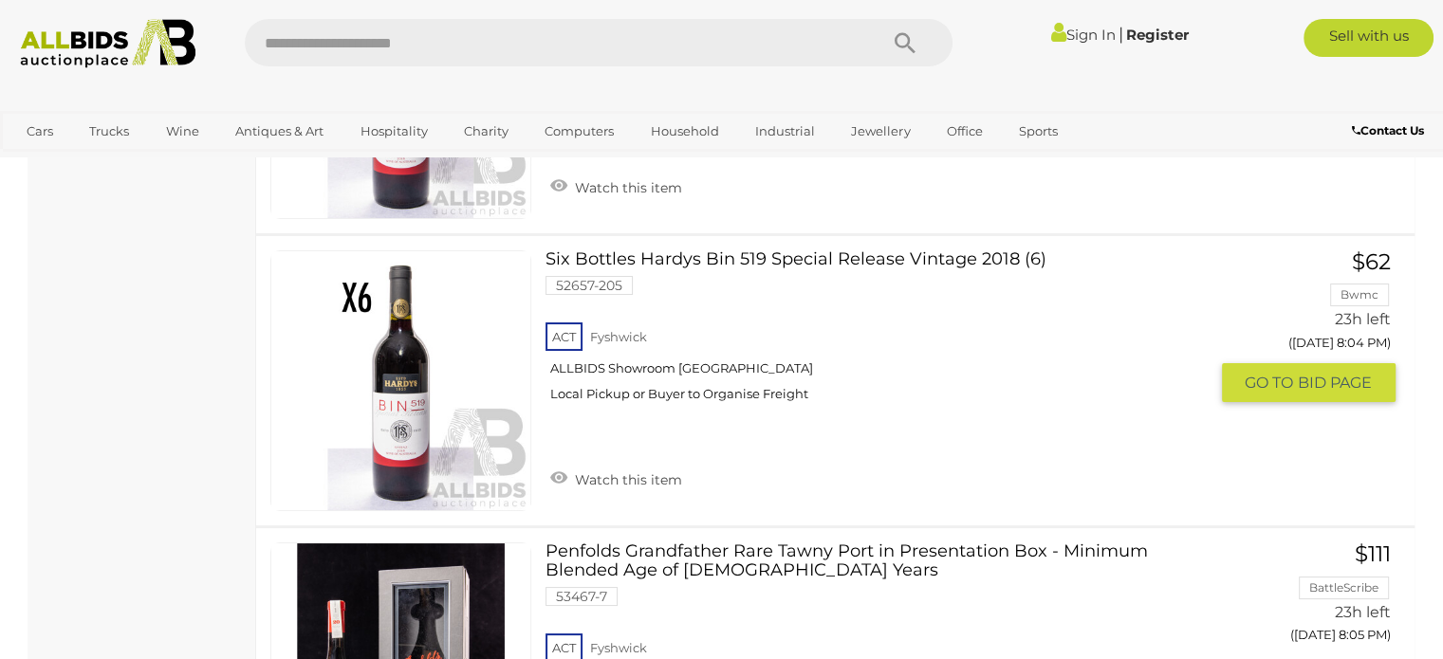
scroll to position [14612, 0]
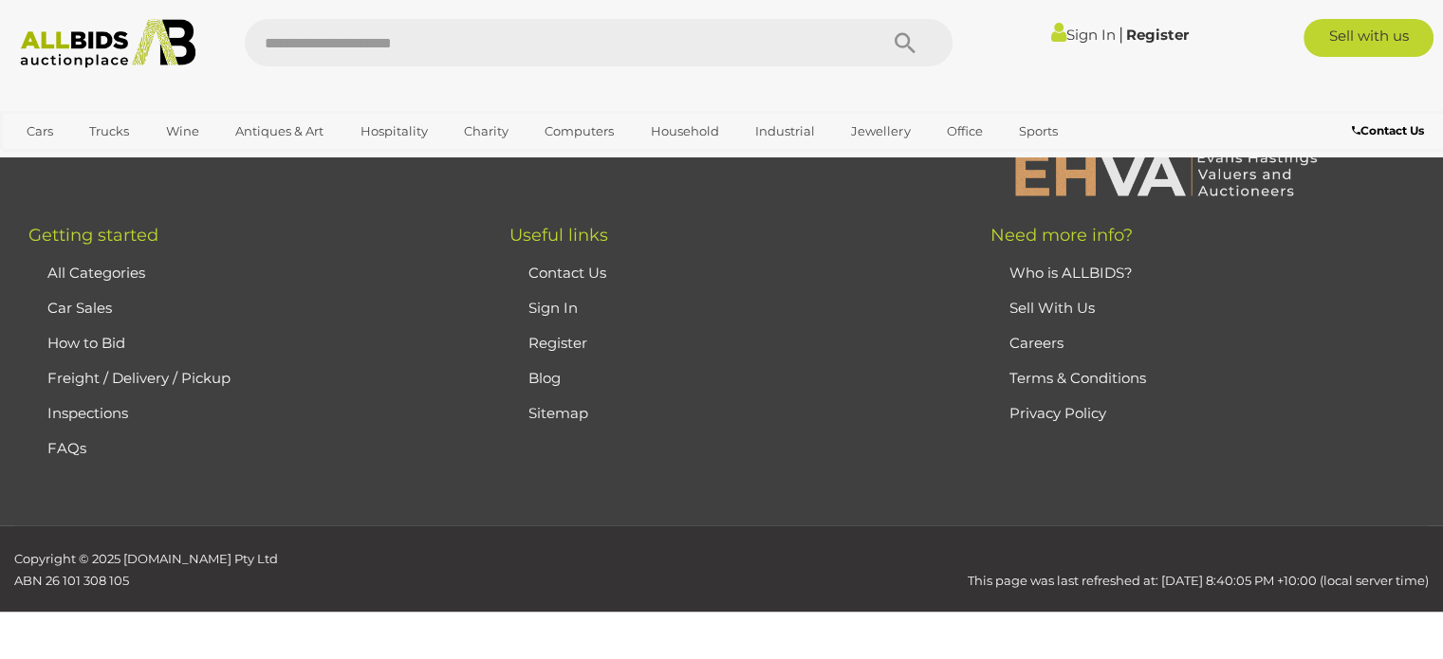
scroll to position [296, 0]
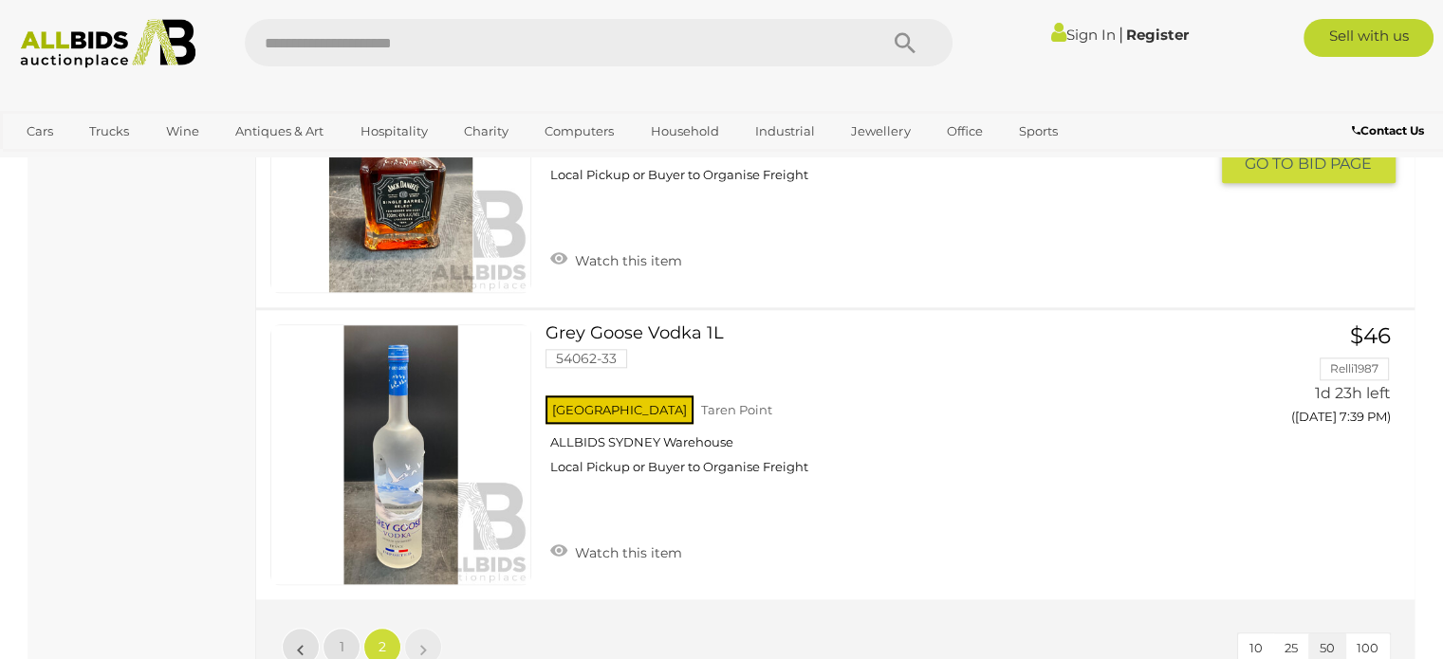
scroll to position [2004, 0]
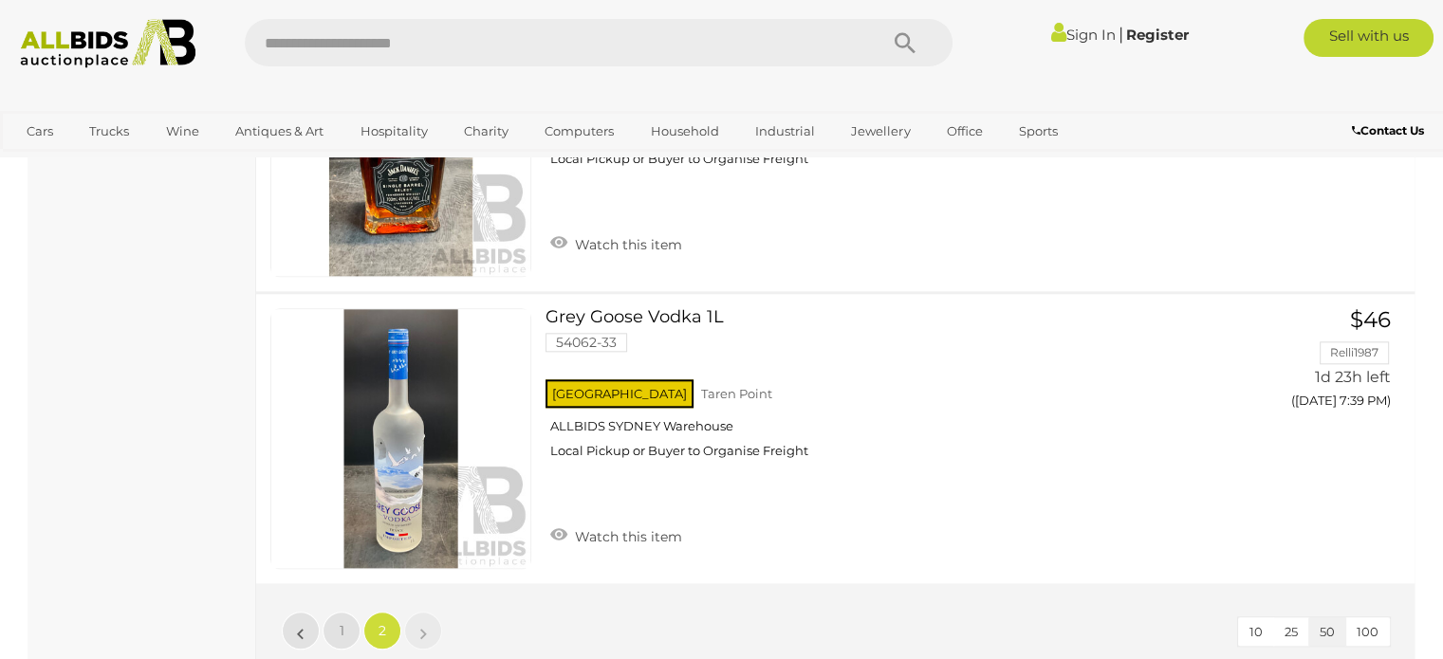
drag, startPoint x: 471, startPoint y: 510, endPoint x: 491, endPoint y: 561, distance: 54.4
drag, startPoint x: 491, startPoint y: 561, endPoint x: 569, endPoint y: 613, distance: 93.7
click at [569, 613] on div "10 25 50 100 « 1 2 »" at bounding box center [835, 633] width 1159 height 98
